Goal: Navigation & Orientation: Find specific page/section

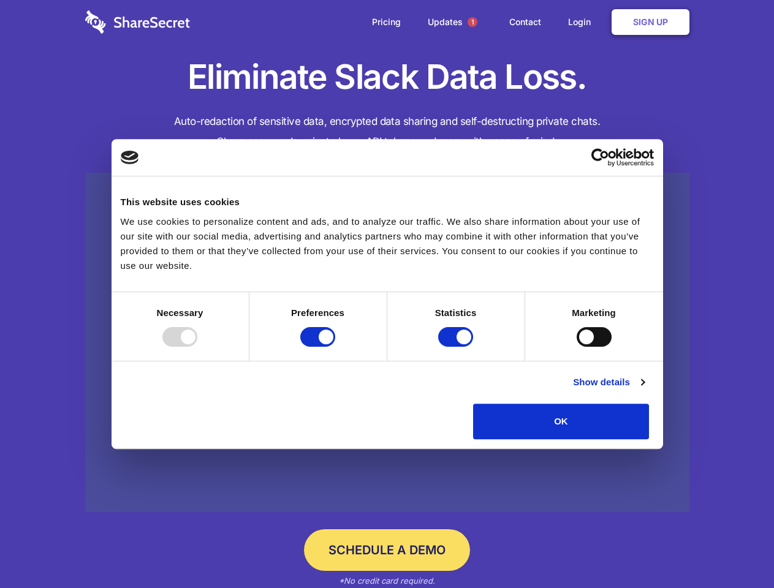
click at [197, 347] on div at bounding box center [179, 337] width 35 height 20
click at [335, 347] on input "Preferences" at bounding box center [317, 337] width 35 height 20
checkbox input "false"
click at [457, 347] on input "Statistics" at bounding box center [455, 337] width 35 height 20
checkbox input "false"
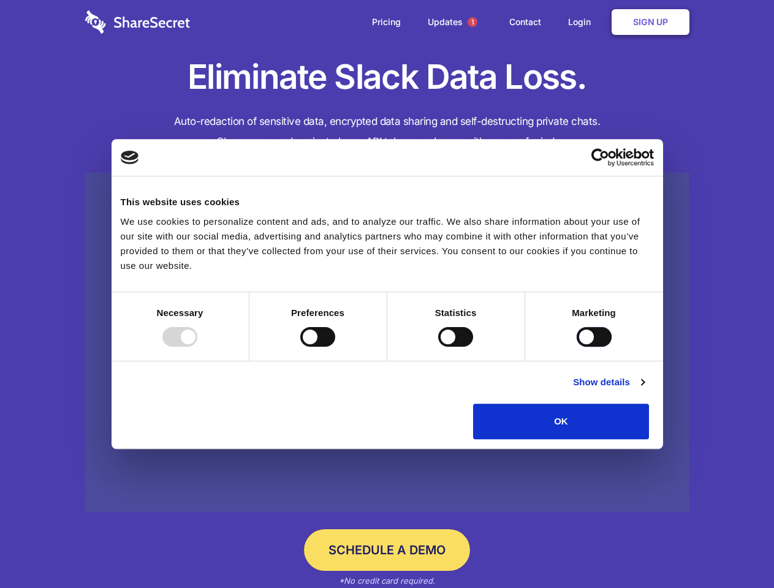
click at [576, 347] on input "Marketing" at bounding box center [593, 337] width 35 height 20
checkbox input "true"
click at [644, 390] on link "Show details" at bounding box center [608, 382] width 71 height 15
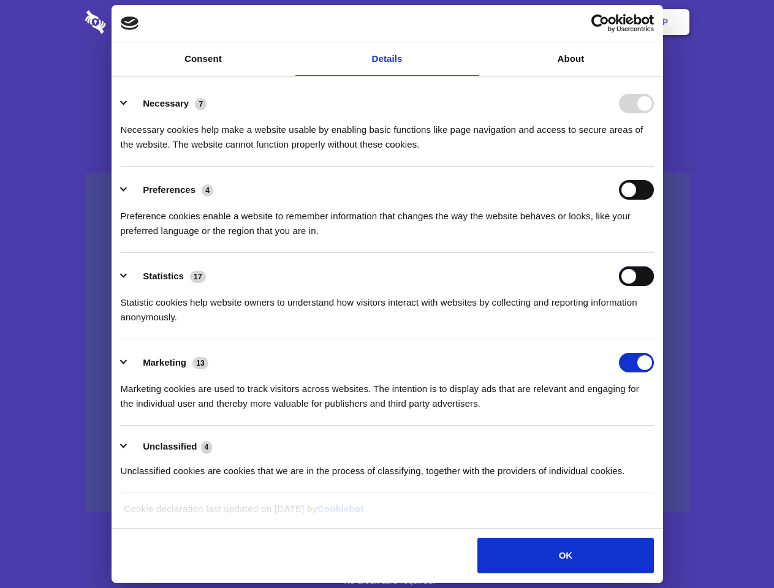
click at [654, 325] on div "Statistics 17 Statistic cookies help website owners to understand how visitors …" at bounding box center [387, 295] width 533 height 58
click at [472, 22] on span "1" at bounding box center [472, 22] width 10 height 10
